Goal: Communication & Community: Answer question/provide support

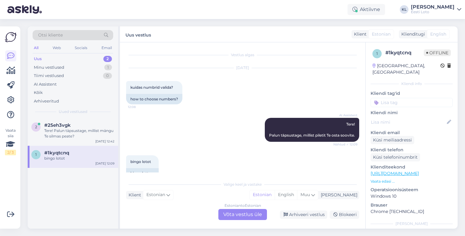
scroll to position [13, 0]
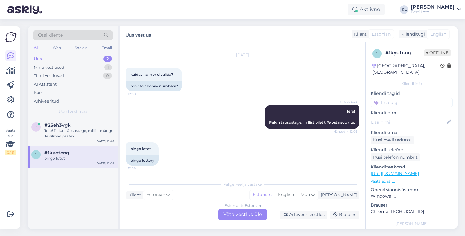
click at [62, 58] on div "Uus 2" at bounding box center [73, 59] width 81 height 9
click at [61, 126] on span "#25eh3vgk" at bounding box center [57, 126] width 26 height 6
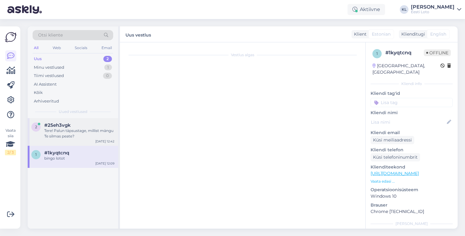
scroll to position [0, 0]
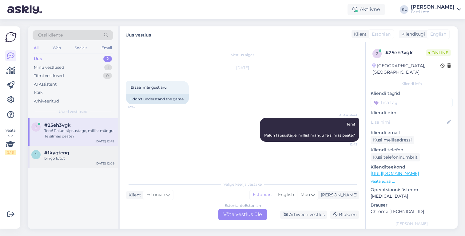
click at [57, 160] on div "bingo lotot" at bounding box center [79, 159] width 70 height 6
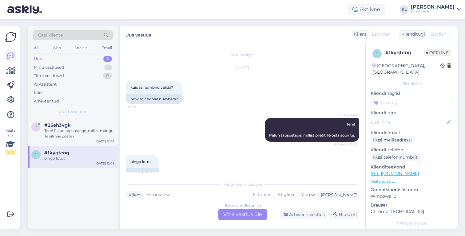
scroll to position [13, 0]
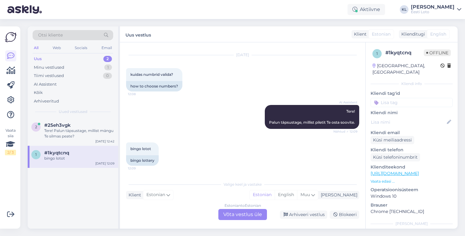
click at [238, 217] on div "Estonian to Estonian Võta vestlus üle" at bounding box center [242, 214] width 49 height 11
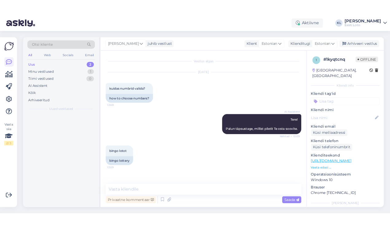
scroll to position [0, 0]
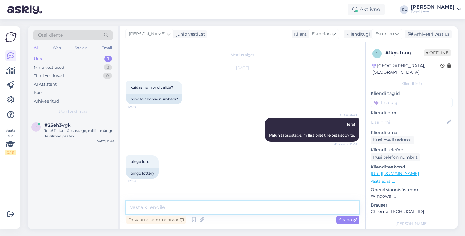
click at [197, 205] on textarea at bounding box center [242, 207] width 233 height 13
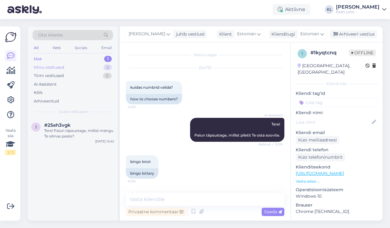
click at [85, 67] on div "Minu vestlused 2" at bounding box center [73, 67] width 81 height 9
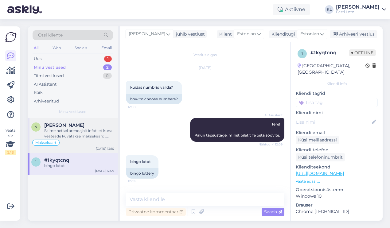
click at [77, 137] on div "Saime hetkel arendajalt infot, et kuna veateade kuvatakse maksekaardi, mitte lo…" at bounding box center [79, 133] width 70 height 11
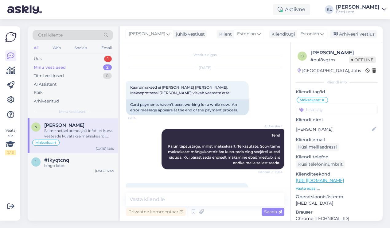
scroll to position [683, 0]
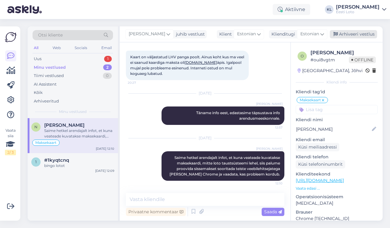
click at [352, 34] on div "Arhiveeri vestlus" at bounding box center [353, 34] width 47 height 8
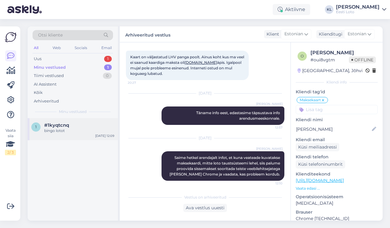
click at [69, 132] on div "bingo lotot" at bounding box center [79, 131] width 70 height 6
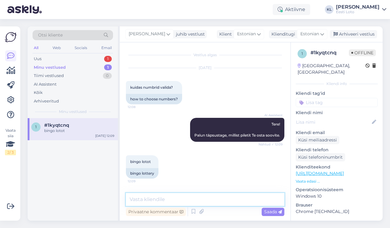
click at [171, 202] on textarea at bounding box center [205, 199] width 159 height 13
paste textarea "Pileti ostmiseks tuleb [PERSON_NAME] (Eurojackpot, Vikinglotto, Bingo loto, Ken…"
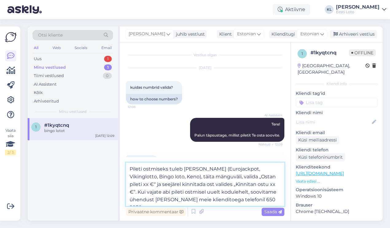
drag, startPoint x: 215, startPoint y: 169, endPoint x: 172, endPoint y: 176, distance: 43.3
click at [172, 176] on textarea "Pileti ostmiseks tuleb [PERSON_NAME] (Eurojackpot, Vikinglotto, Bingo loto, Ken…" at bounding box center [205, 184] width 159 height 43
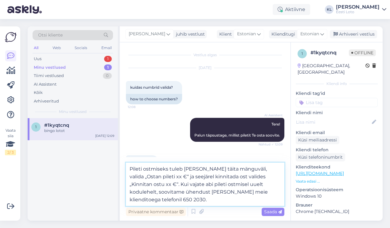
click at [254, 169] on textarea "Pileti ostmiseks tuleb [PERSON_NAME] täita mänguväli, valida „Ostan pileti xx €…" at bounding box center [205, 184] width 159 height 43
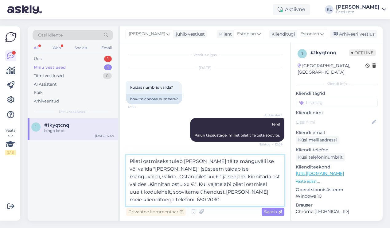
click at [164, 169] on textarea "Pileti ostmiseks tuleb [PERSON_NAME] täita mänguväli ise või valida "[PERSON_NA…" at bounding box center [205, 180] width 159 height 51
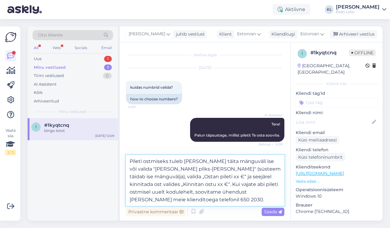
click at [281, 170] on textarea "Pileti ostmiseks tuleb [PERSON_NAME] täita mänguväli ise või valida "[PERSON_NA…" at bounding box center [205, 180] width 159 height 51
drag, startPoint x: 211, startPoint y: 176, endPoint x: 200, endPoint y: 187, distance: 15.0
click at [200, 187] on textarea "Pileti ostmiseks tuleb [PERSON_NAME] täita mänguväli ise või valida "[PERSON_NA…" at bounding box center [205, 180] width 159 height 51
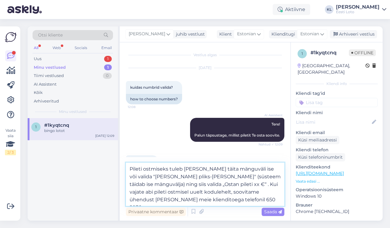
click at [166, 192] on textarea "Pileti ostmiseks tuleb [PERSON_NAME] täita mänguväli ise või valida "[PERSON_NA…" at bounding box center [205, 184] width 159 height 43
click at [235, 200] on textarea "Pileti ostmiseks tuleb [PERSON_NAME] täita mänguväli ise või valida "[PERSON_NA…" at bounding box center [205, 184] width 159 height 43
click at [214, 169] on textarea "Pileti ostmiseks tuleb [PERSON_NAME] täita mänguväli ise või valida "[PERSON_NA…" at bounding box center [205, 184] width 159 height 43
click at [255, 179] on textarea "Pileti ostmiseks tuleb [PERSON_NAME], seejärel täita mänguväli ise või valida "…" at bounding box center [205, 184] width 159 height 43
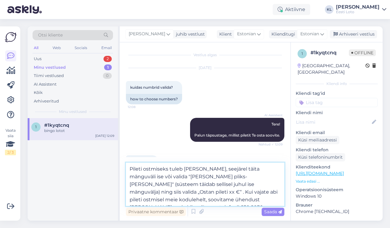
click at [220, 185] on textarea "Pileti ostmiseks tuleb [PERSON_NAME], seejärel täita mänguväli ise või valida "…" at bounding box center [205, 184] width 159 height 43
type textarea "Pileti ostmiseks tuleb [PERSON_NAME], seejärel täita mänguväli ise või valida "…"
click at [275, 208] on div "Saada" at bounding box center [273, 212] width 23 height 8
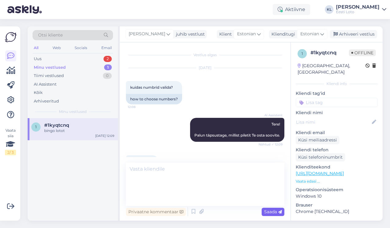
scroll to position [46, 0]
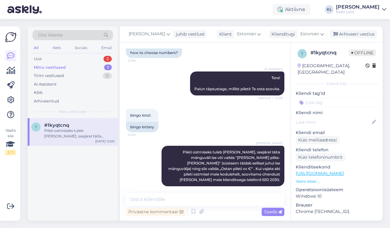
click at [81, 65] on div "Minu vestlused 1" at bounding box center [73, 67] width 81 height 9
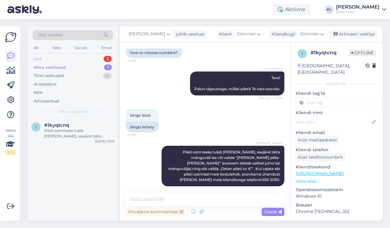
click at [80, 57] on div "Uus 2" at bounding box center [73, 59] width 81 height 9
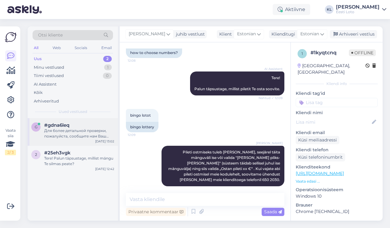
click at [80, 126] on div "#gdna6leq" at bounding box center [79, 126] width 70 height 6
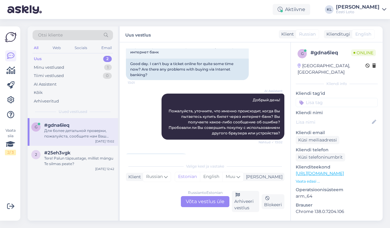
scroll to position [107, 0]
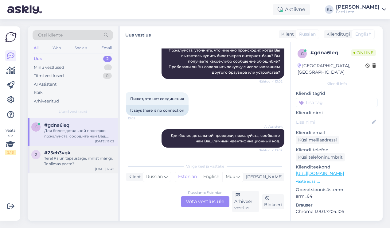
click at [77, 163] on div "Tere! Palun täpsustage, millist mängu Te silmas peate?" at bounding box center [79, 161] width 70 height 11
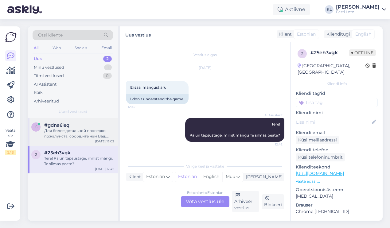
click at [72, 133] on div "Для более детальной проверки, пожалуйста, сообщите нам Ваш личный идентификацио…" at bounding box center [79, 133] width 70 height 11
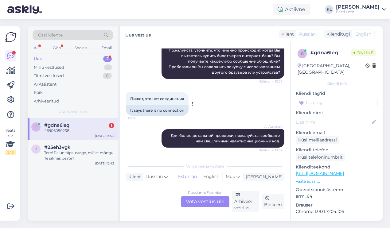
scroll to position [144, 0]
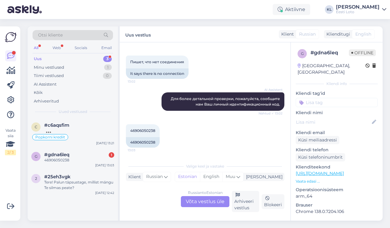
click at [83, 58] on div "Uus 3" at bounding box center [73, 59] width 81 height 9
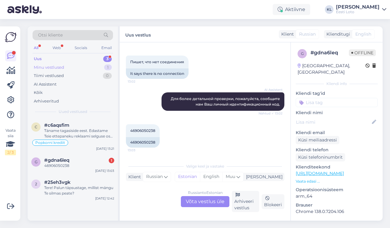
click at [76, 69] on div "Minu vestlused 1" at bounding box center [73, 67] width 81 height 9
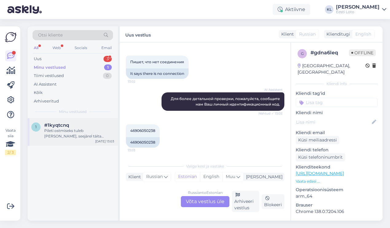
click at [82, 125] on div "#1kyqtcnq" at bounding box center [79, 126] width 70 height 6
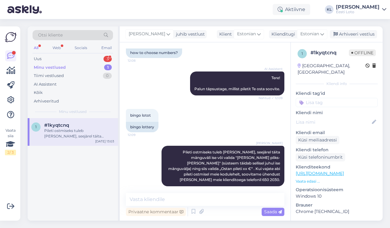
click at [324, 98] on input at bounding box center [337, 102] width 82 height 9
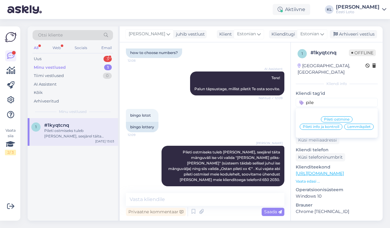
type input "pile"
click at [332, 118] on span "Pileti ostmine" at bounding box center [337, 120] width 26 height 4
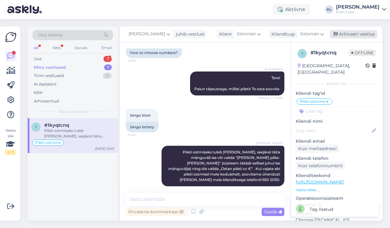
click at [359, 35] on div "Arhiveeri vestlus" at bounding box center [353, 34] width 47 height 8
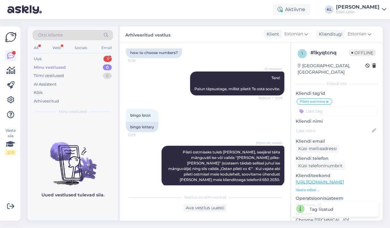
click at [96, 53] on div "Otsi kliente All Web Socials Email Uus 3 Minu vestlused 0 Tiimi vestlused 0 AI …" at bounding box center [73, 72] width 90 height 92
click at [96, 58] on div "Uus 3" at bounding box center [73, 59] width 81 height 9
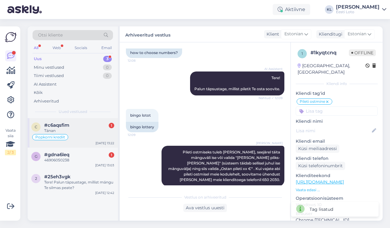
click at [74, 134] on div "Popkorni krediit" at bounding box center [72, 137] width 83 height 7
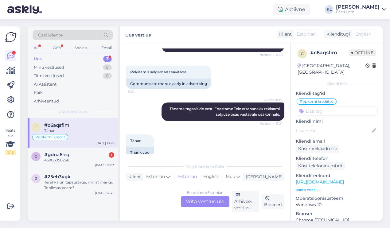
scroll to position [463, 0]
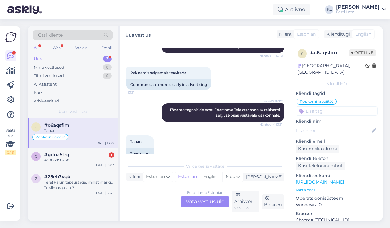
click at [210, 204] on div "Estonian to Estonian Võta vestlus üle" at bounding box center [205, 201] width 49 height 11
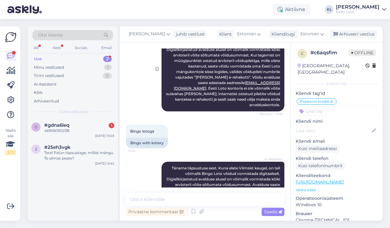
scroll to position [105, 0]
